Goal: Task Accomplishment & Management: Use online tool/utility

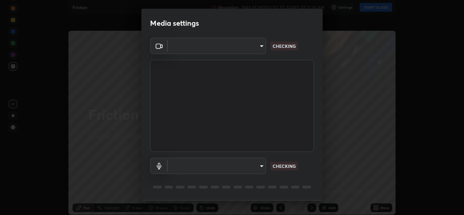
type input "ef33830f0056553a2f3f2c3f04fb20de188a96123d510d2c3b04342cdf1e2d12"
type input "default"
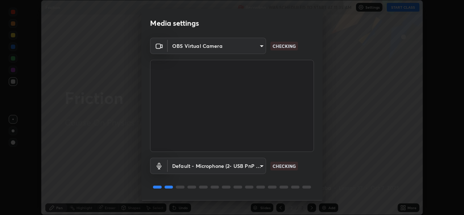
scroll to position [23, 0]
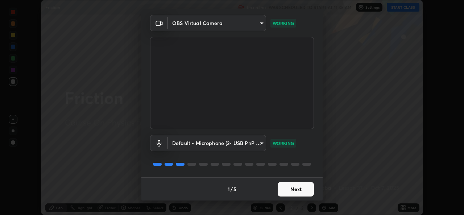
click at [293, 190] on button "Next" at bounding box center [296, 189] width 36 height 15
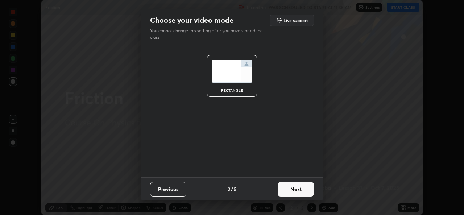
click at [289, 190] on button "Next" at bounding box center [296, 189] width 36 height 15
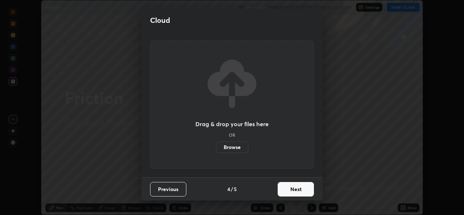
click at [288, 190] on button "Next" at bounding box center [296, 189] width 36 height 15
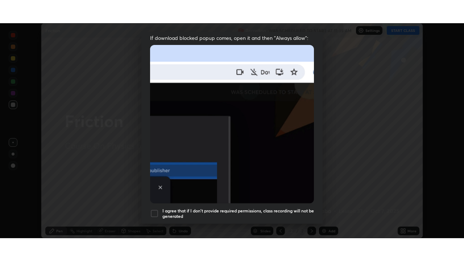
scroll to position [171, 0]
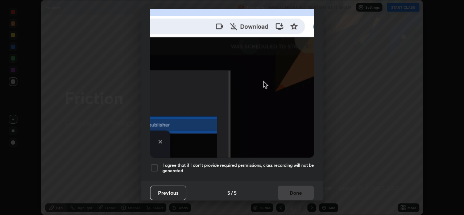
click at [154, 164] on div at bounding box center [154, 168] width 9 height 9
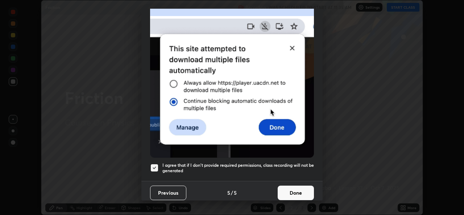
click at [289, 188] on button "Done" at bounding box center [296, 193] width 36 height 15
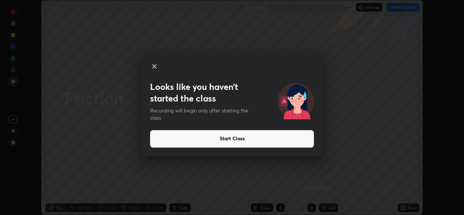
click at [303, 143] on button "Start Class" at bounding box center [232, 138] width 164 height 17
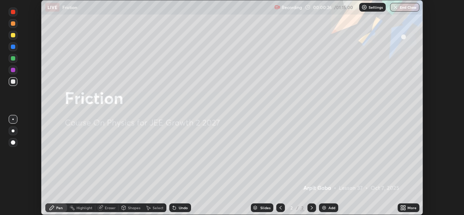
click at [406, 208] on icon at bounding box center [403, 208] width 6 height 6
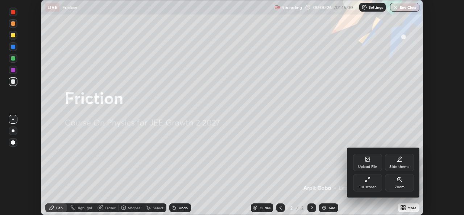
click at [365, 183] on div "Full screen" at bounding box center [367, 182] width 29 height 17
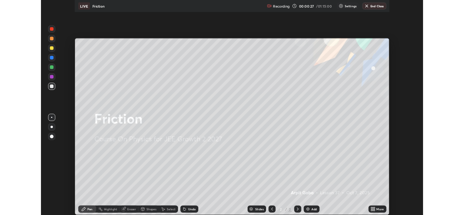
scroll to position [261, 464]
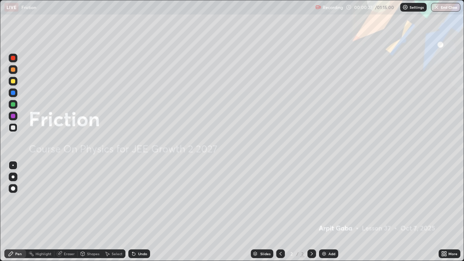
click at [327, 215] on div "Add" at bounding box center [328, 254] width 19 height 9
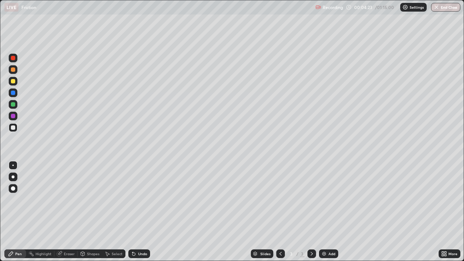
click at [138, 215] on div "Undo" at bounding box center [142, 254] width 9 height 4
click at [13, 81] on div at bounding box center [13, 81] width 4 height 4
click at [139, 215] on div "Undo" at bounding box center [142, 254] width 9 height 4
click at [140, 215] on div "Undo" at bounding box center [142, 254] width 9 height 4
click at [139, 215] on div "Undo" at bounding box center [142, 254] width 9 height 4
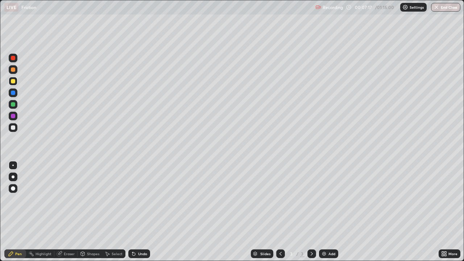
click at [140, 215] on div "Undo" at bounding box center [142, 254] width 9 height 4
click at [139, 215] on div "Undo" at bounding box center [139, 254] width 22 height 9
click at [140, 215] on div "Undo" at bounding box center [139, 254] width 22 height 9
click at [139, 215] on div "Undo" at bounding box center [139, 254] width 22 height 9
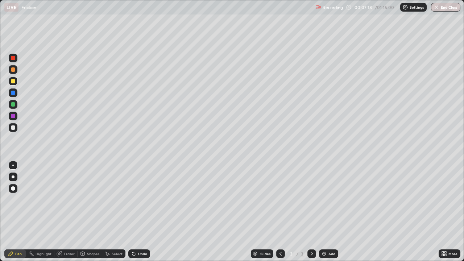
click at [139, 215] on div "Undo" at bounding box center [139, 254] width 22 height 9
click at [13, 127] on div at bounding box center [13, 128] width 4 height 4
click at [143, 215] on div "Undo" at bounding box center [139, 254] width 22 height 9
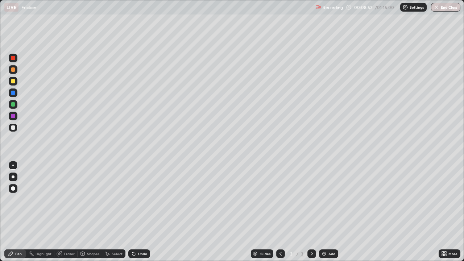
click at [141, 215] on div "Undo" at bounding box center [142, 254] width 9 height 4
click at [138, 215] on div "Undo" at bounding box center [142, 254] width 9 height 4
click at [13, 81] on div at bounding box center [13, 81] width 4 height 4
click at [13, 129] on div at bounding box center [13, 128] width 4 height 4
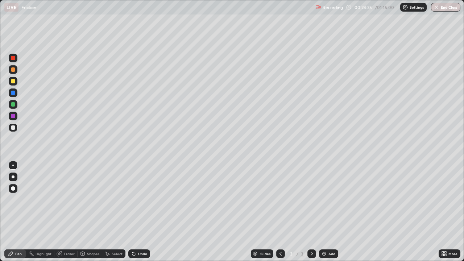
click at [323, 215] on img at bounding box center [324, 254] width 6 height 6
click at [13, 82] on div at bounding box center [13, 81] width 4 height 4
click at [13, 128] on div at bounding box center [13, 128] width 4 height 4
click at [11, 79] on div at bounding box center [13, 81] width 9 height 9
click at [141, 215] on div "Undo" at bounding box center [142, 254] width 9 height 4
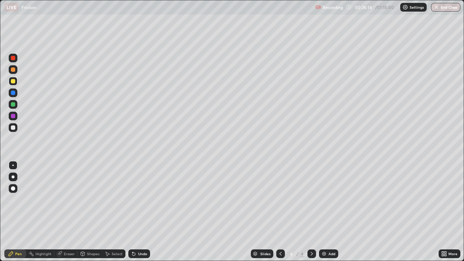
click at [138, 215] on div "Undo" at bounding box center [142, 254] width 9 height 4
click at [139, 215] on div "Undo" at bounding box center [142, 254] width 9 height 4
click at [138, 215] on div "Undo" at bounding box center [142, 254] width 9 height 4
click at [15, 129] on div at bounding box center [13, 127] width 9 height 9
click at [326, 215] on div "Add" at bounding box center [328, 254] width 19 height 9
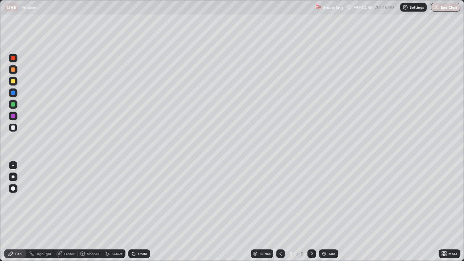
click at [13, 80] on div at bounding box center [13, 81] width 4 height 4
click at [11, 126] on div at bounding box center [13, 128] width 4 height 4
click at [140, 215] on div "Undo" at bounding box center [142, 254] width 9 height 4
click at [85, 215] on div "Shapes" at bounding box center [90, 254] width 25 height 15
click at [140, 215] on div "Undo" at bounding box center [142, 254] width 9 height 4
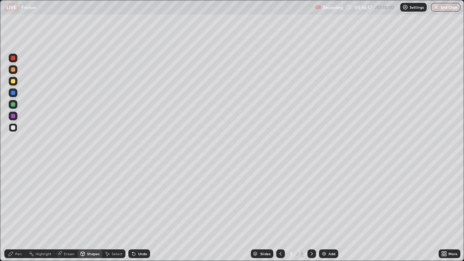
click at [16, 215] on div "Pen" at bounding box center [18, 254] width 7 height 4
click at [329, 215] on div "Add" at bounding box center [332, 254] width 7 height 4
click at [87, 215] on div "Shapes" at bounding box center [93, 254] width 12 height 4
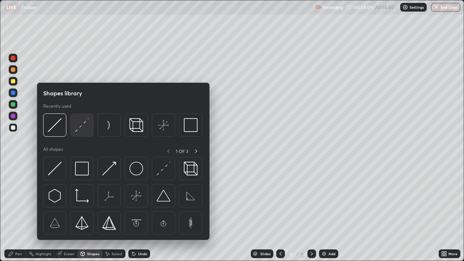
click at [79, 130] on img at bounding box center [82, 125] width 14 height 14
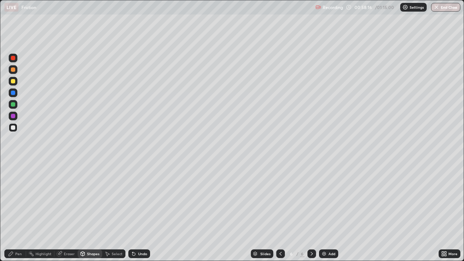
click at [18, 215] on div "Pen" at bounding box center [18, 254] width 7 height 4
click at [14, 81] on div at bounding box center [13, 81] width 4 height 4
click at [280, 215] on icon at bounding box center [281, 254] width 6 height 6
click at [311, 215] on icon at bounding box center [312, 254] width 6 height 6
click at [87, 215] on div "Shapes" at bounding box center [93, 254] width 12 height 4
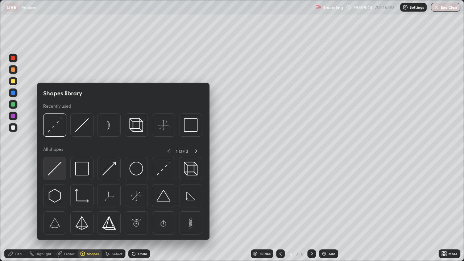
click at [57, 168] on img at bounding box center [55, 169] width 14 height 14
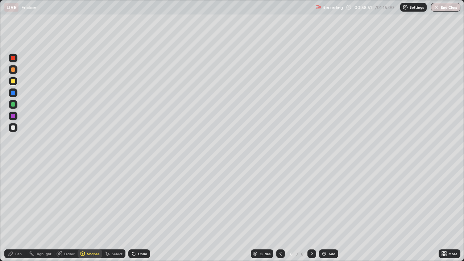
click at [16, 129] on div at bounding box center [13, 127] width 9 height 9
click at [138, 215] on div "Undo" at bounding box center [142, 254] width 9 height 4
click at [88, 215] on div "Shapes" at bounding box center [93, 254] width 12 height 4
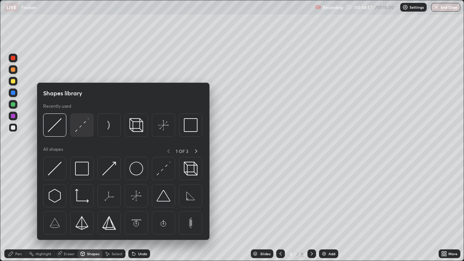
click at [79, 128] on img at bounding box center [82, 125] width 14 height 14
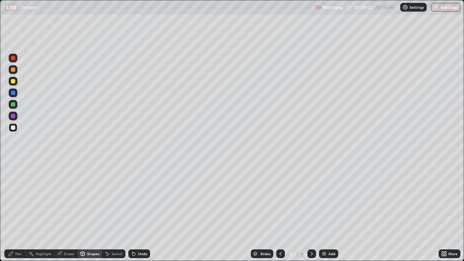
click at [65, 215] on div "Eraser" at bounding box center [69, 254] width 11 height 4
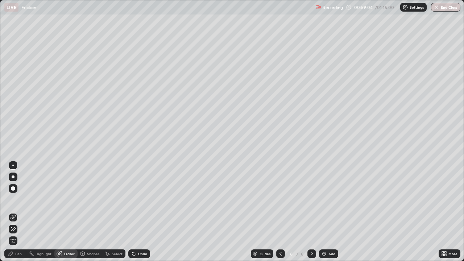
click at [20, 215] on div "Pen" at bounding box center [18, 254] width 7 height 4
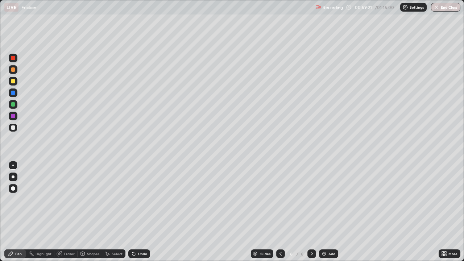
click at [12, 128] on div at bounding box center [13, 128] width 4 height 4
click at [91, 215] on div "Shapes" at bounding box center [93, 254] width 12 height 4
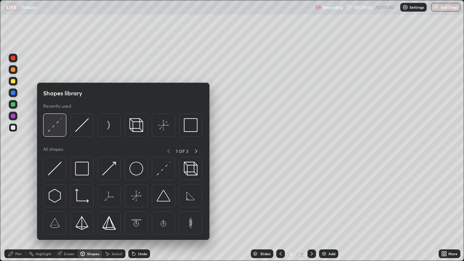
click at [56, 129] on img at bounding box center [55, 125] width 14 height 14
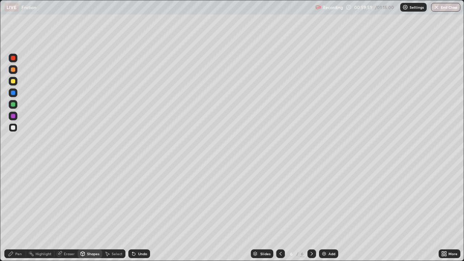
click at [12, 215] on icon at bounding box center [11, 254] width 4 height 4
click at [315, 215] on div at bounding box center [312, 254] width 9 height 9
click at [280, 215] on icon at bounding box center [281, 254] width 6 height 6
click at [311, 215] on icon at bounding box center [312, 254] width 6 height 6
click at [91, 215] on div "Shapes" at bounding box center [90, 254] width 25 height 9
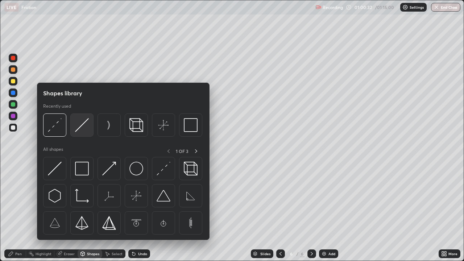
click at [77, 128] on img at bounding box center [82, 125] width 14 height 14
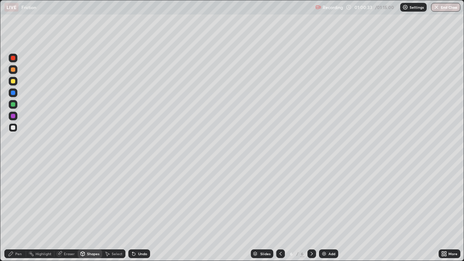
click at [12, 83] on div at bounding box center [13, 81] width 4 height 4
click at [16, 215] on div "Pen" at bounding box center [18, 254] width 7 height 4
click at [13, 128] on div at bounding box center [13, 128] width 4 height 4
click at [139, 215] on div "Undo" at bounding box center [139, 254] width 22 height 9
click at [140, 215] on div "Undo" at bounding box center [142, 254] width 9 height 4
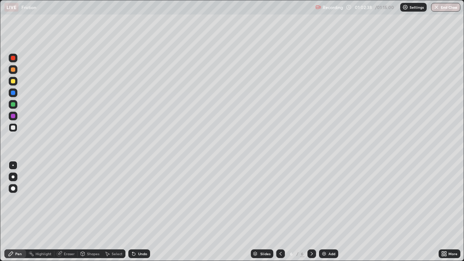
click at [140, 215] on div "Undo" at bounding box center [139, 254] width 22 height 9
click at [140, 215] on div "Undo" at bounding box center [142, 254] width 9 height 4
click at [89, 215] on div "Shapes" at bounding box center [93, 254] width 12 height 4
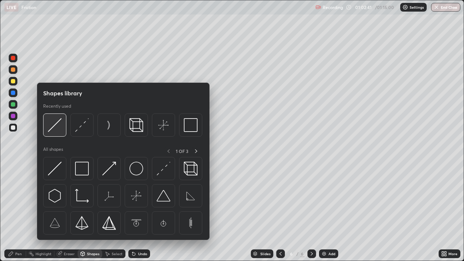
click at [56, 131] on img at bounding box center [55, 125] width 14 height 14
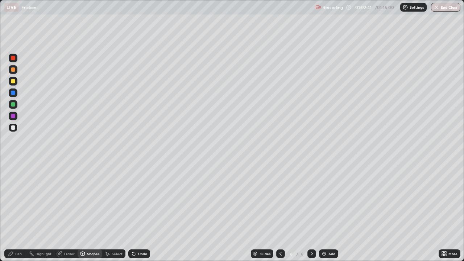
click at [13, 80] on div at bounding box center [13, 81] width 4 height 4
click at [140, 215] on div "Undo" at bounding box center [142, 254] width 9 height 4
click at [15, 215] on div "Pen" at bounding box center [15, 254] width 22 height 9
click at [280, 215] on icon at bounding box center [281, 254] width 2 height 4
click at [312, 215] on icon at bounding box center [312, 254] width 6 height 6
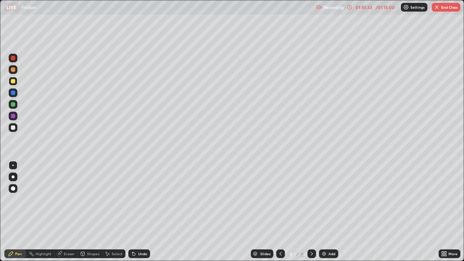
click at [445, 5] on button "End Class" at bounding box center [446, 7] width 29 height 9
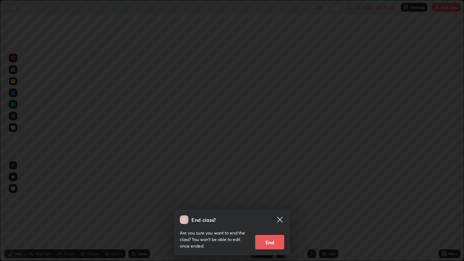
click at [279, 215] on icon at bounding box center [280, 219] width 9 height 9
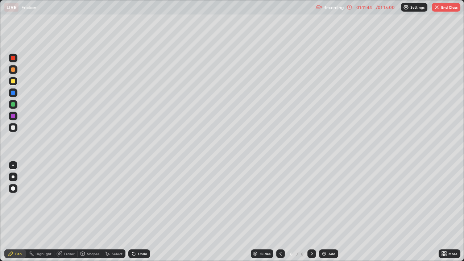
click at [441, 11] on button "End Class" at bounding box center [446, 7] width 29 height 9
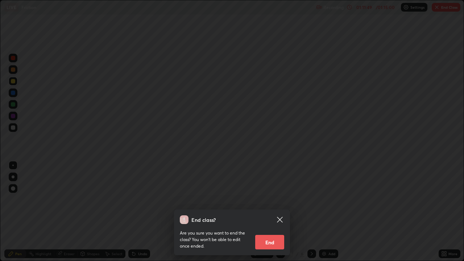
click at [271, 215] on button "End" at bounding box center [269, 242] width 29 height 15
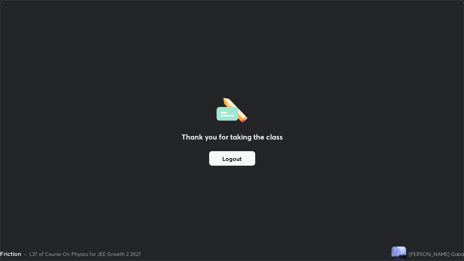
click at [230, 162] on button "Logout" at bounding box center [232, 158] width 46 height 15
click at [155, 205] on div "Thank you for taking the class Logout" at bounding box center [232, 130] width 464 height 260
click at [155, 204] on div "Thank you for taking the class Logout" at bounding box center [232, 130] width 464 height 260
click at [219, 157] on button "Logout" at bounding box center [232, 158] width 46 height 15
click at [222, 159] on button "Logout" at bounding box center [232, 158] width 46 height 15
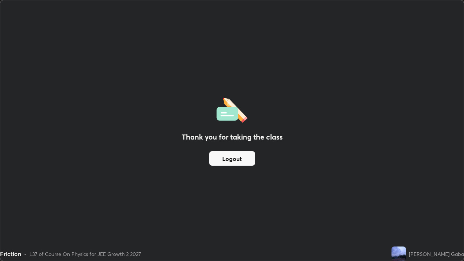
click at [221, 159] on button "Logout" at bounding box center [232, 158] width 46 height 15
click at [220, 158] on button "Logout" at bounding box center [232, 158] width 46 height 15
click at [228, 157] on button "Logout" at bounding box center [232, 158] width 46 height 15
click at [230, 159] on button "Logout" at bounding box center [232, 158] width 46 height 15
click at [231, 161] on button "Logout" at bounding box center [232, 158] width 46 height 15
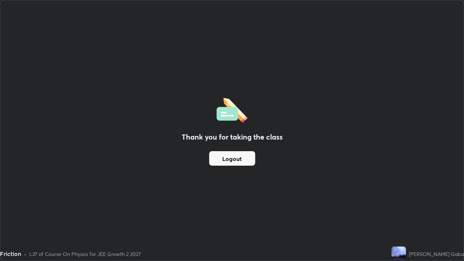
click at [231, 161] on button "Logout" at bounding box center [232, 158] width 46 height 15
click at [230, 162] on button "Logout" at bounding box center [232, 158] width 46 height 15
click at [231, 160] on button "Logout" at bounding box center [232, 158] width 46 height 15
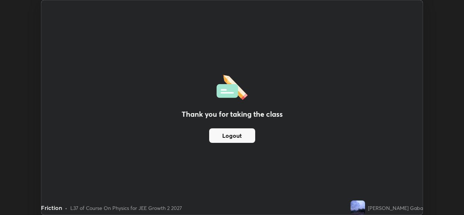
scroll to position [36060, 35810]
click at [233, 129] on button "Logout" at bounding box center [232, 135] width 46 height 15
click at [230, 132] on button "Logout" at bounding box center [232, 135] width 46 height 15
click at [248, 136] on button "Logout" at bounding box center [232, 135] width 46 height 15
click at [230, 134] on button "Logout" at bounding box center [232, 135] width 46 height 15
